Goal: Communication & Community: Answer question/provide support

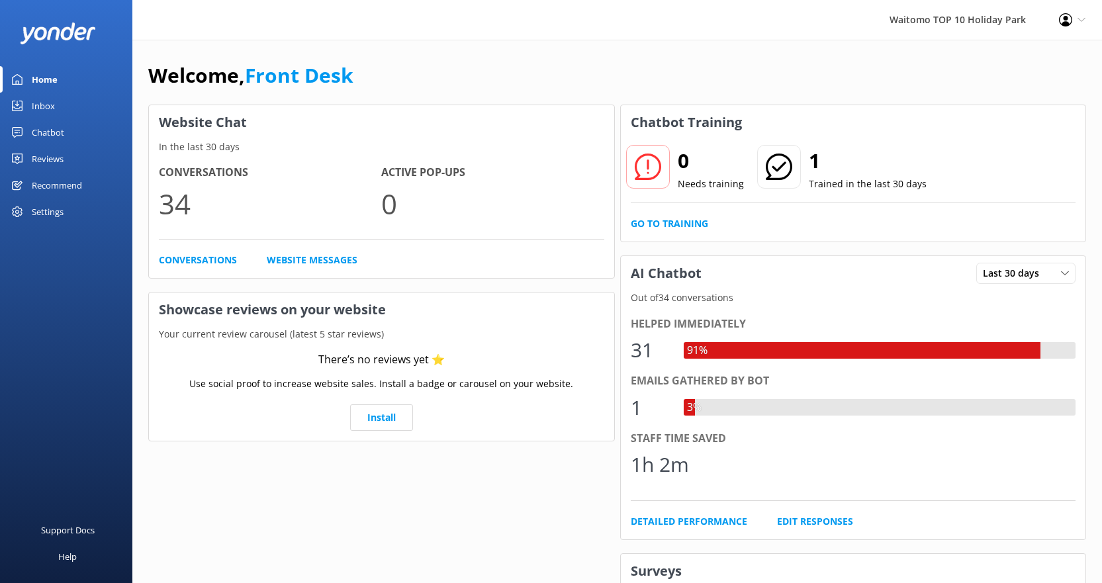
click at [43, 107] on div "Inbox" at bounding box center [43, 106] width 23 height 26
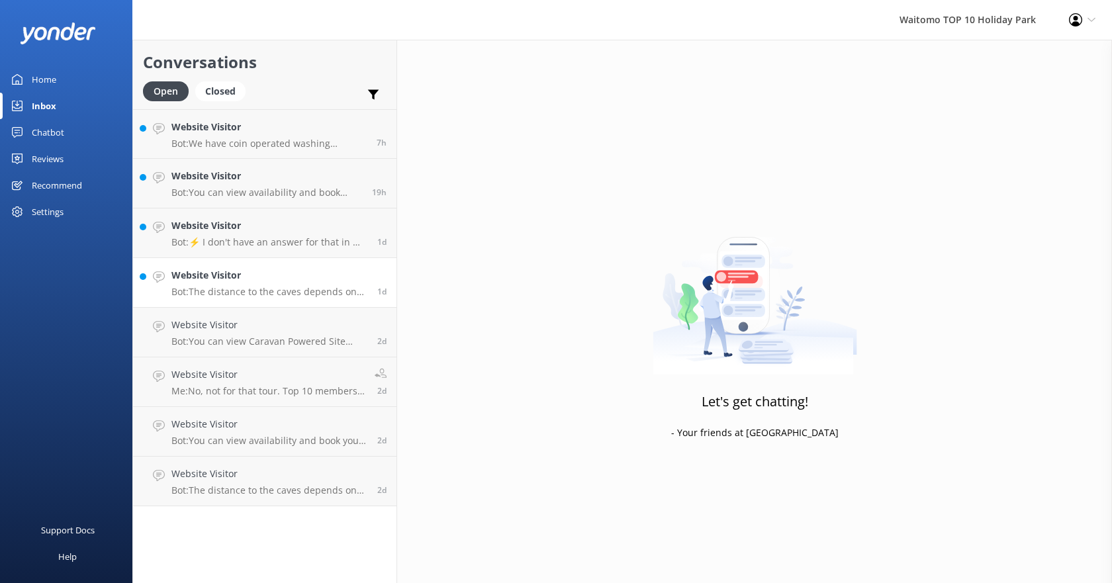
click at [249, 287] on p "Bot: The distance to the caves depends on the tour you’ve booked. If you’re vis…" at bounding box center [269, 292] width 196 height 12
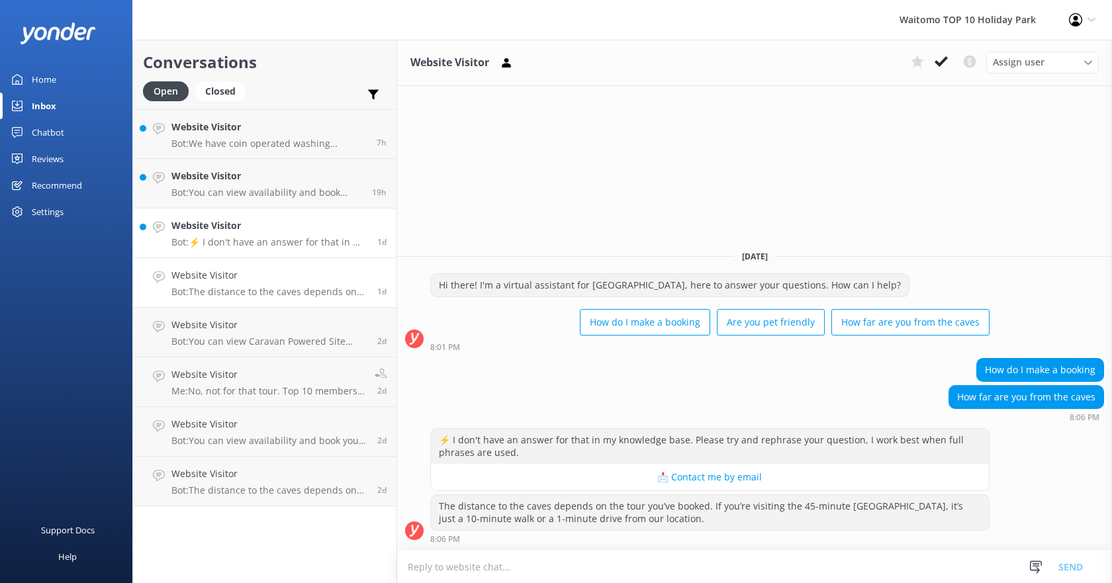
click at [255, 223] on h4 "Website Visitor" at bounding box center [269, 225] width 196 height 15
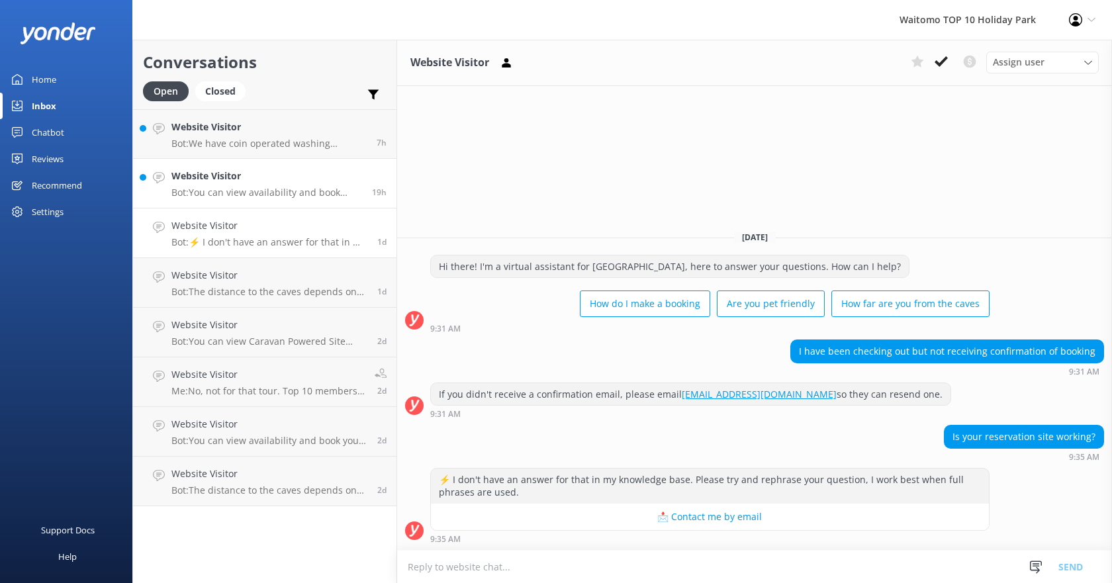
click at [261, 192] on p "Bot: You can view availability and book your Top 10 Holiday stay on our website…" at bounding box center [266, 193] width 191 height 12
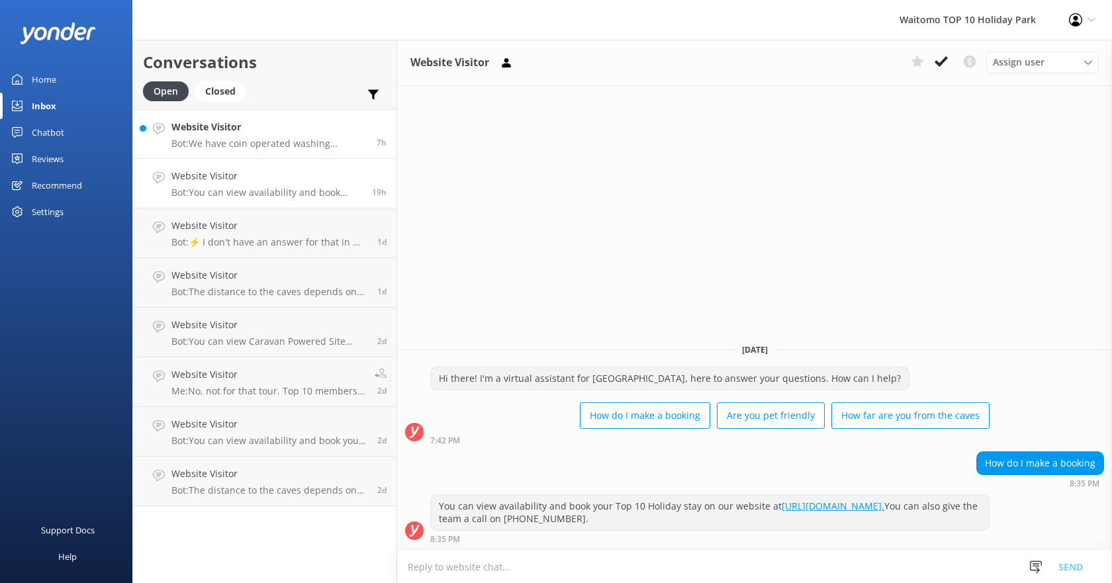
click at [250, 138] on p "Bot: We have coin operated washing machines and dryers for guest use. Laundry i…" at bounding box center [268, 144] width 195 height 12
